Goal: Task Accomplishment & Management: Use online tool/utility

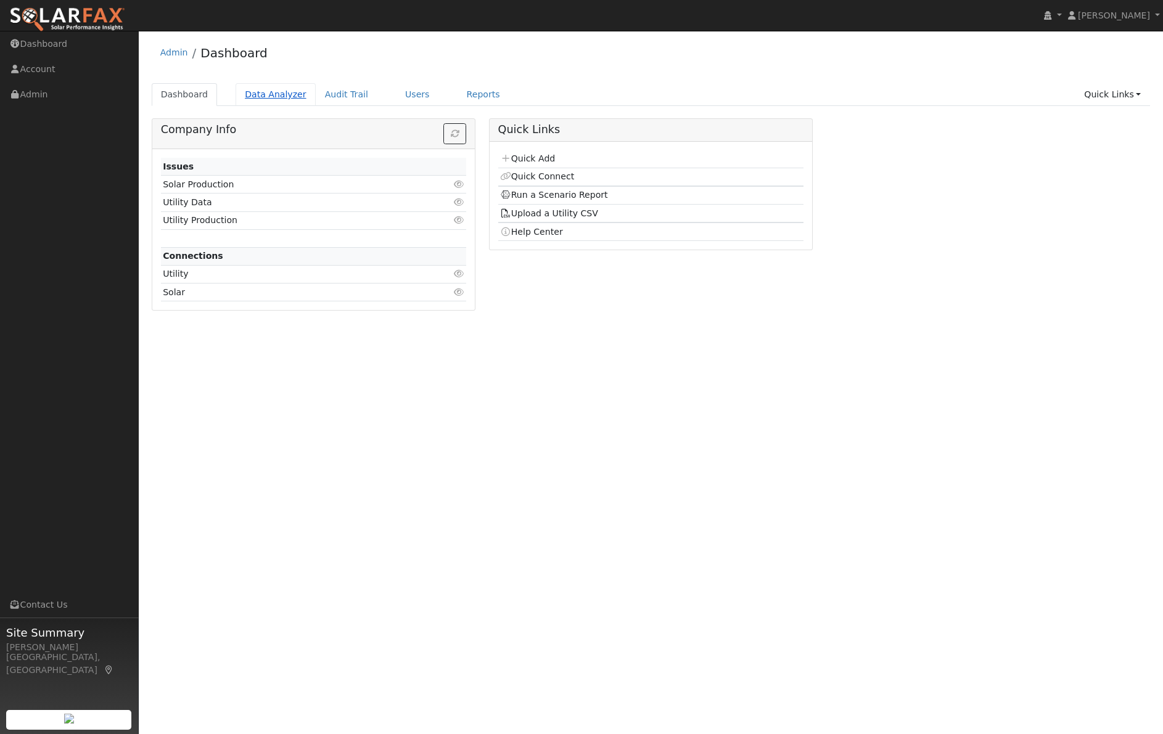
click at [283, 96] on link "Data Analyzer" at bounding box center [276, 94] width 80 height 23
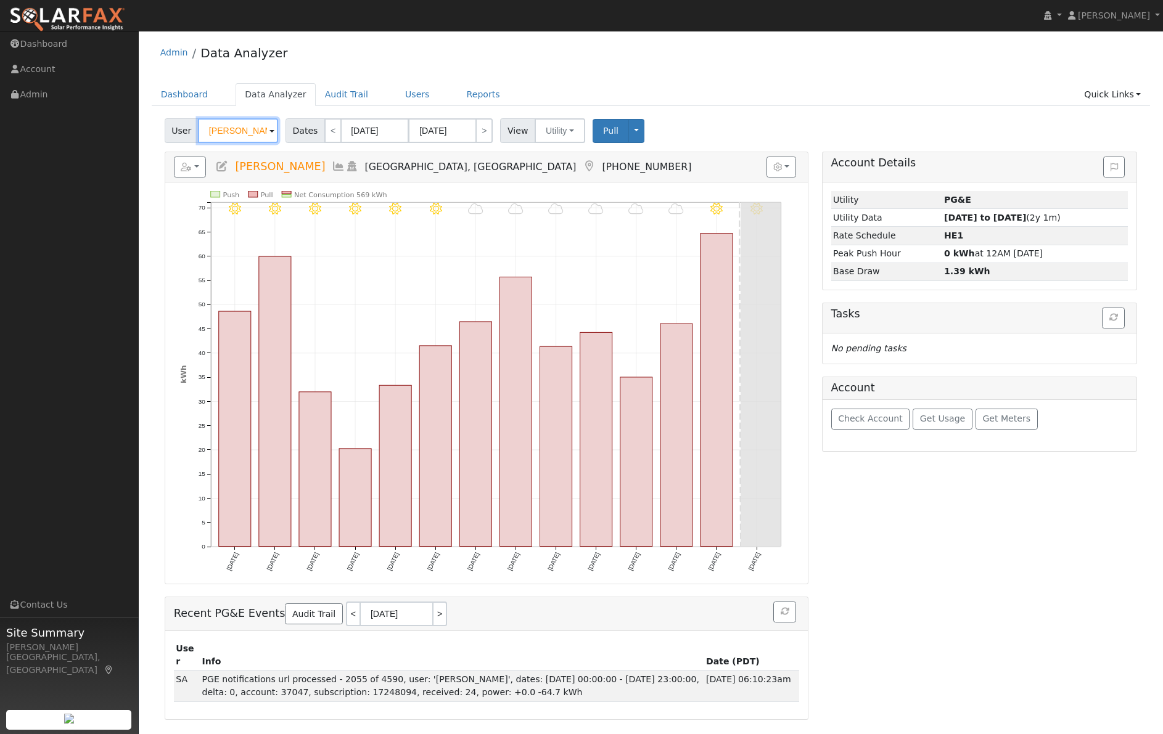
drag, startPoint x: 266, startPoint y: 131, endPoint x: 165, endPoint y: 131, distance: 100.5
click at [165, 131] on div "User [PERSON_NAME]" at bounding box center [223, 130] width 117 height 25
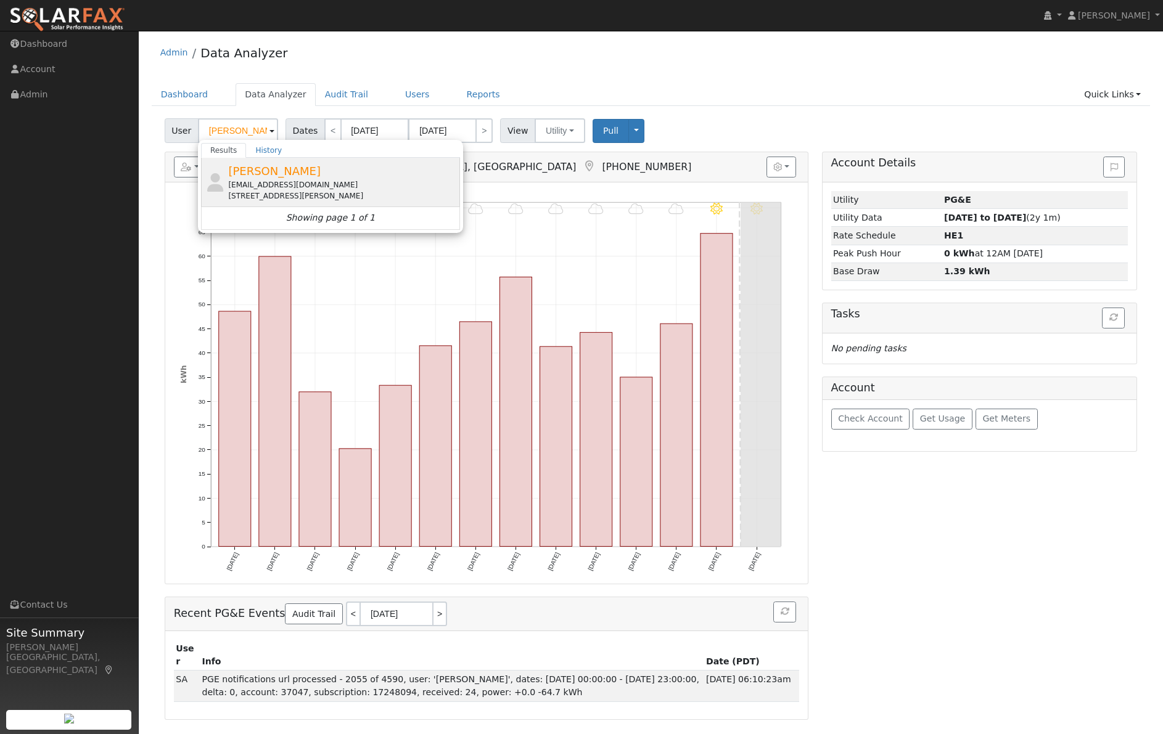
click at [256, 171] on span "[PERSON_NAME]" at bounding box center [274, 171] width 92 height 13
type input "[PERSON_NAME]"
